Goal: Information Seeking & Learning: Find specific fact

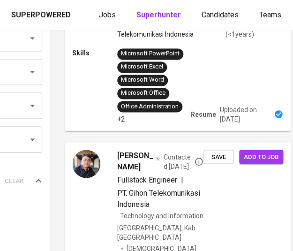
scroll to position [0, 106]
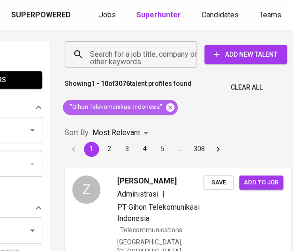
click at [169, 105] on icon at bounding box center [170, 107] width 8 height 8
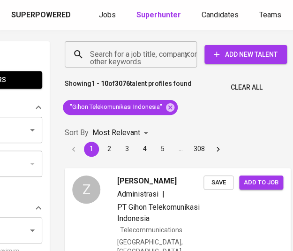
click at [145, 56] on input "Search for a job title, company or other keywords" at bounding box center [133, 54] width 91 height 18
click at [144, 56] on input "Search for a job title, company or other keywords" at bounding box center [133, 54] width 91 height 18
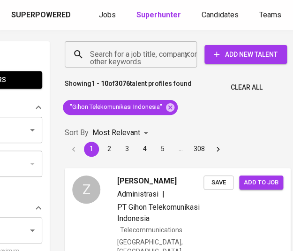
click at [144, 56] on input "Search for a job title, company or other keywords" at bounding box center [133, 54] width 91 height 18
click at [141, 53] on input "Search for a job title, company or other keywords" at bounding box center [133, 54] width 91 height 18
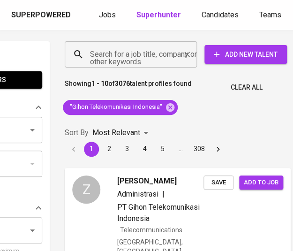
click at [141, 64] on div "Search for a job title, company or other keywords" at bounding box center [131, 54] width 132 height 26
click at [147, 81] on p "Showing 1 - 10 of 3076 talent profiles found" at bounding box center [128, 87] width 127 height 17
click at [147, 57] on input "Search for a job title, company or other keywords" at bounding box center [133, 54] width 91 height 18
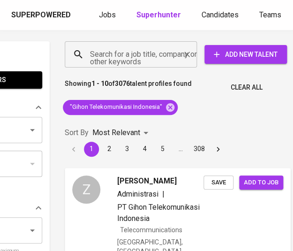
click at [147, 57] on input "Search for a job title, company or other keywords" at bounding box center [133, 54] width 91 height 18
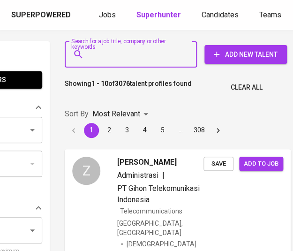
paste input "PT. Ega Tekelindo Prima"
click at [150, 57] on input "PT. Ega Tekelindo Prima" at bounding box center [133, 54] width 91 height 18
click at [143, 59] on input "PT. Ega Tekelindo Prima" at bounding box center [133, 54] width 91 height 18
click at [132, 58] on input "PT. Ega Tekelindo Prima" at bounding box center [133, 54] width 91 height 18
click at [130, 57] on input "PT. Ega Tekelindo Prima" at bounding box center [133, 54] width 91 height 18
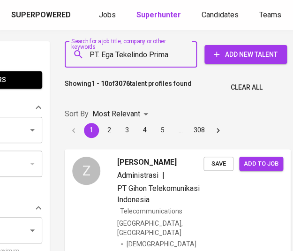
click at [130, 57] on input "PT. Ega Tekelindo Prima" at bounding box center [133, 54] width 91 height 18
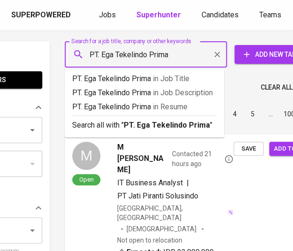
click at [130, 57] on input "PT. Ega Tekelindo Prima" at bounding box center [148, 54] width 121 height 18
click at [169, 55] on input "PT. Ega Tekelindo Prima" at bounding box center [148, 54] width 121 height 18
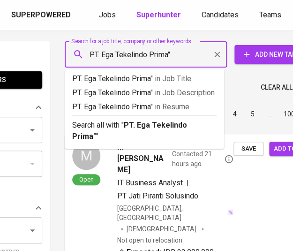
click at [102, 52] on input "PT. Ega Tekelindo Prima"" at bounding box center [148, 54] width 121 height 18
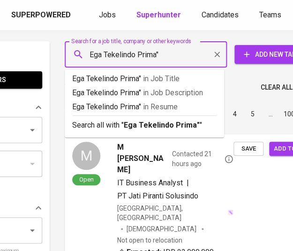
type input ""Ega Tekelindo Prima""
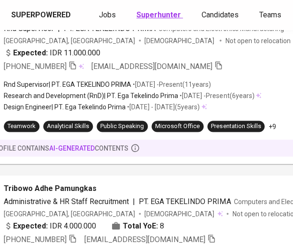
scroll to position [671, 219]
